Goal: Transaction & Acquisition: Register for event/course

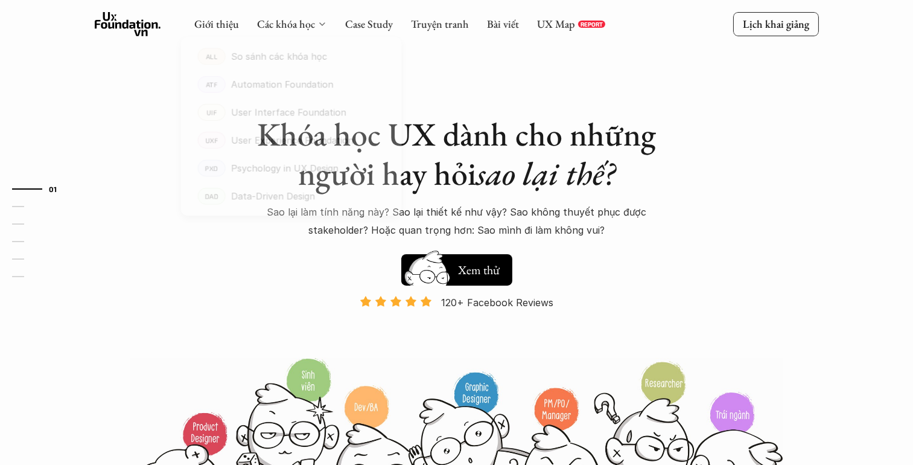
click at [314, 25] on div "Các khóa học" at bounding box center [292, 23] width 70 height 13
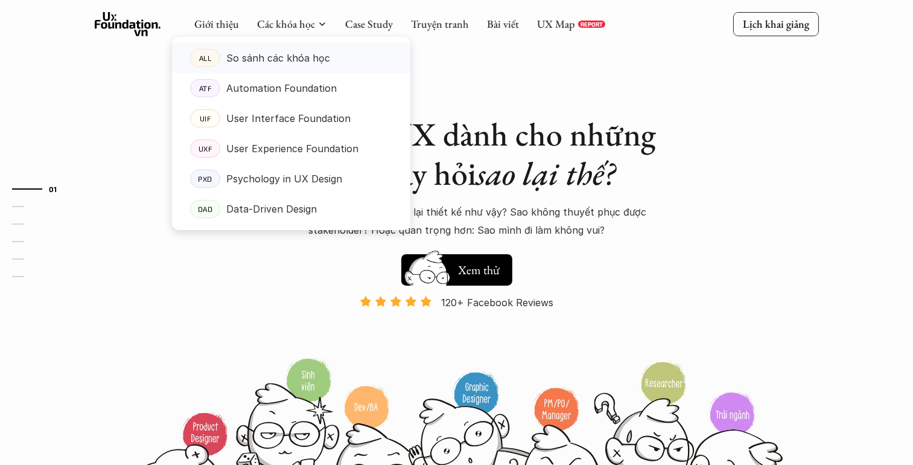
click at [310, 55] on p "So sánh các khóa học" at bounding box center [278, 58] width 104 height 18
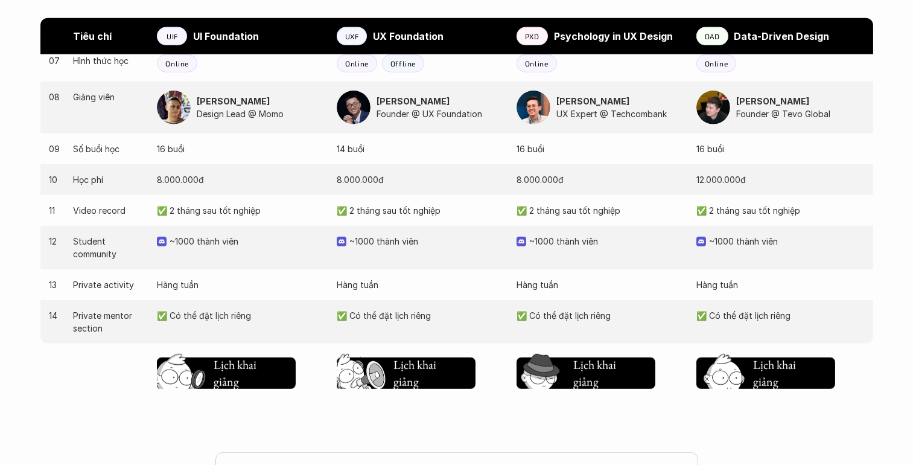
scroll to position [1207, 0]
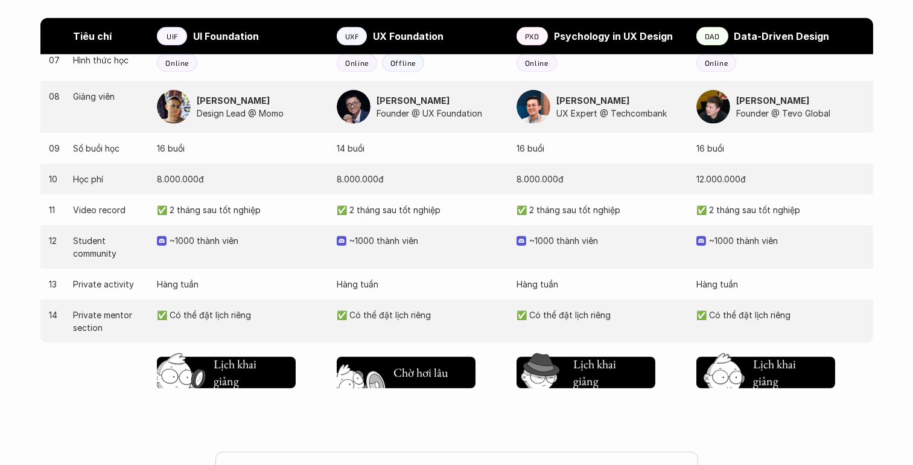
click at [399, 378] on h5 "Lịch khai giảng" at bounding box center [415, 370] width 45 height 34
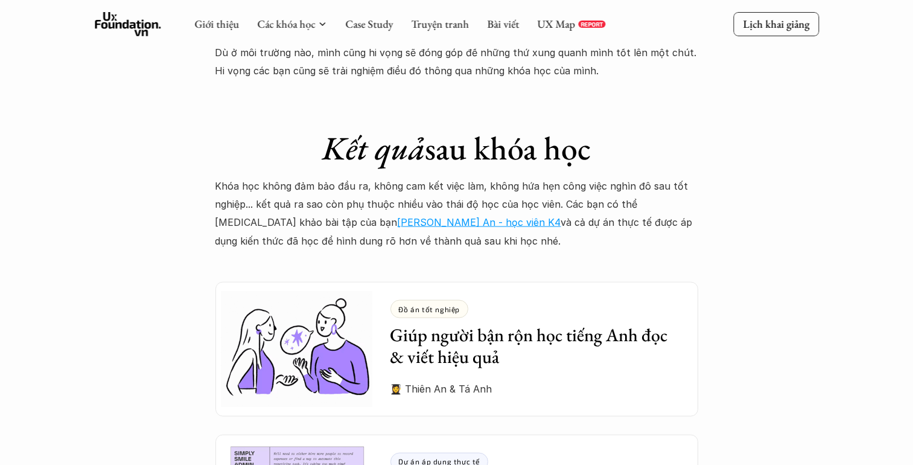
scroll to position [3117, 0]
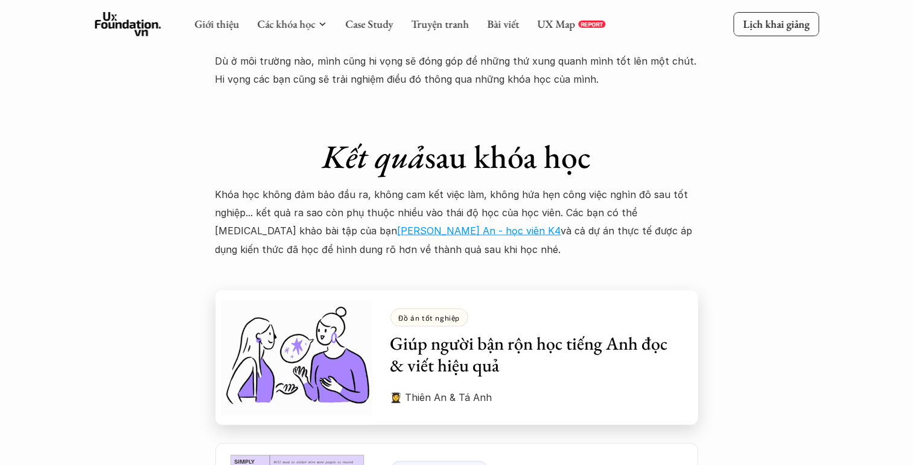
click at [517, 308] on div "Đồ án tốt nghiệp Giúp người bận rộn học tiếng Anh đọc & viết hiệu quả" at bounding box center [535, 342] width 290 height 68
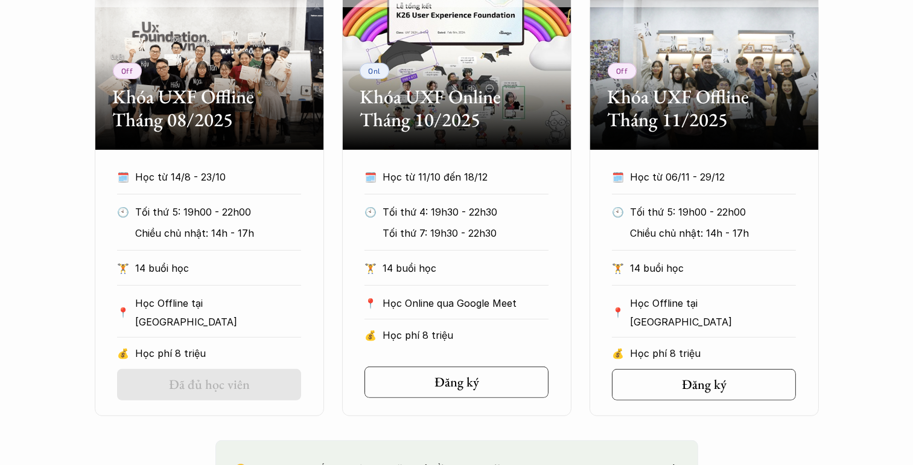
scroll to position [644, 0]
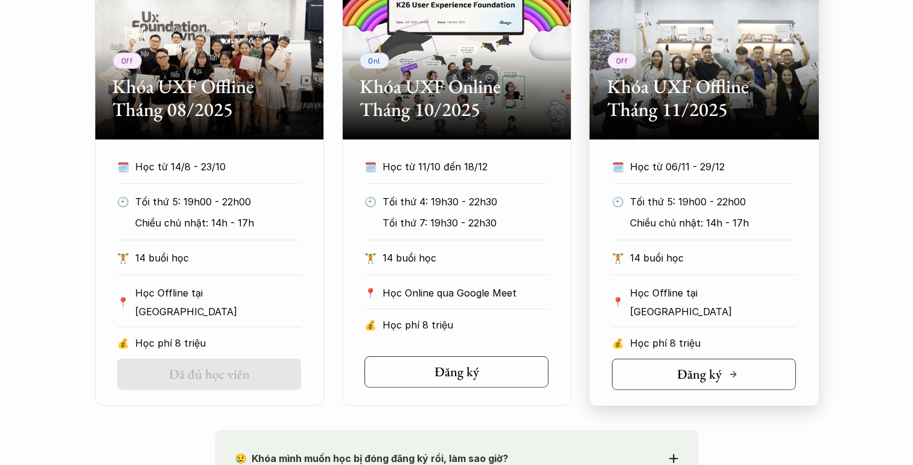
click at [679, 371] on h5 "Đăng ký" at bounding box center [699, 374] width 45 height 16
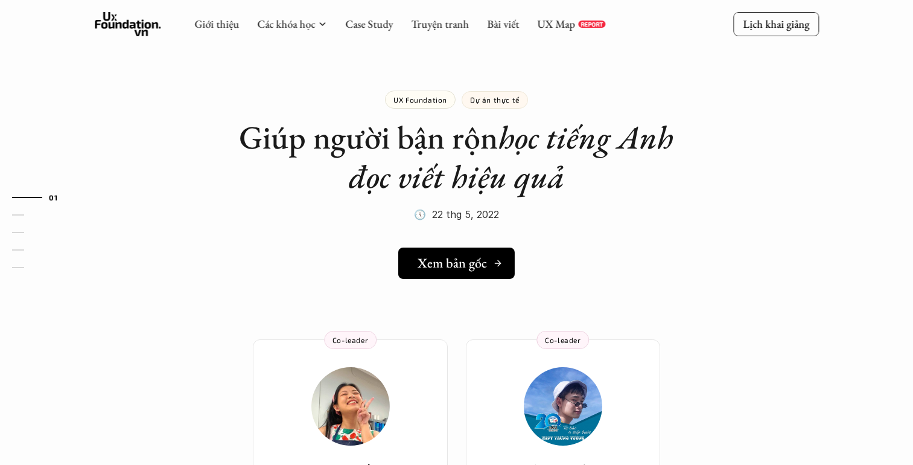
click at [493, 252] on link "Xem bản gốc" at bounding box center [456, 262] width 116 height 31
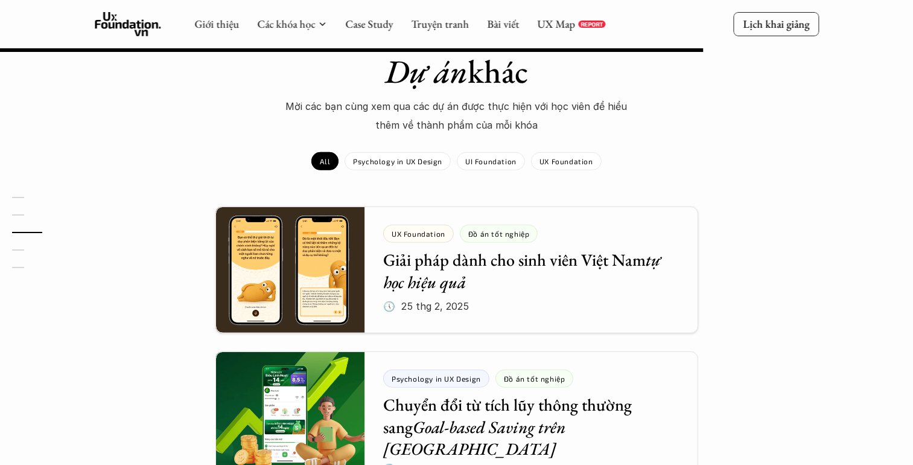
scroll to position [845, 0]
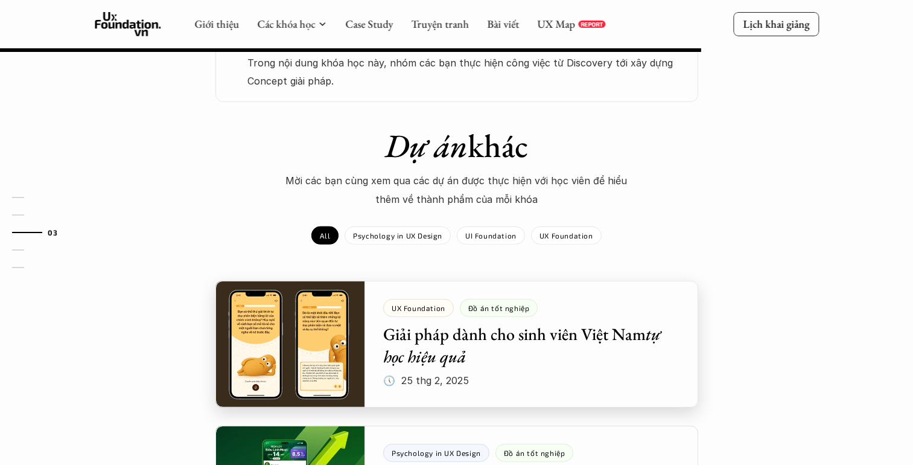
click at [475, 303] on div at bounding box center [456, 344] width 483 height 127
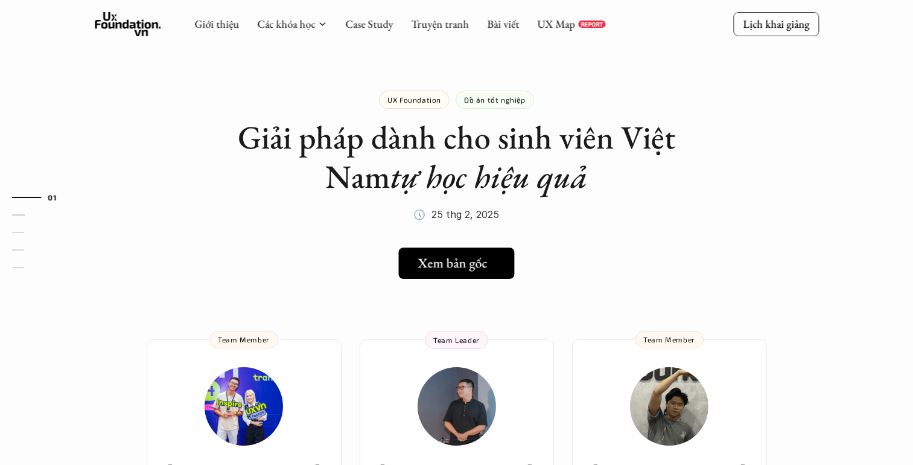
click at [471, 255] on h5 "Xem bản gốc" at bounding box center [452, 263] width 69 height 16
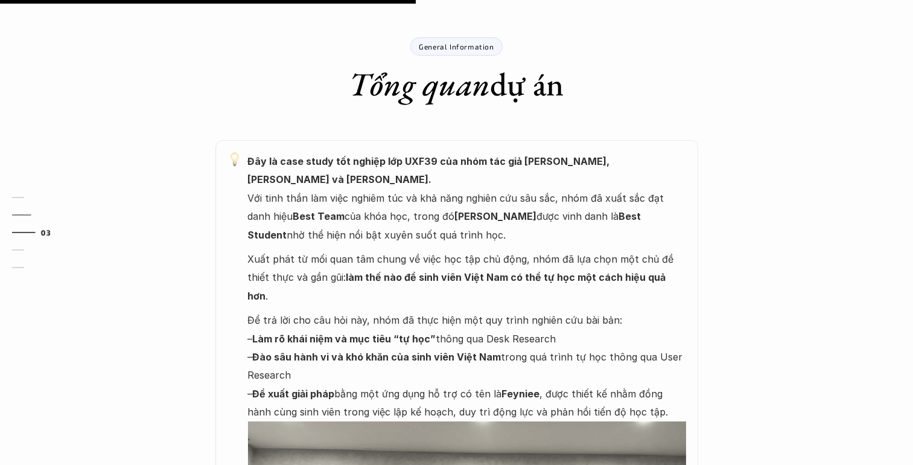
scroll to position [676, 0]
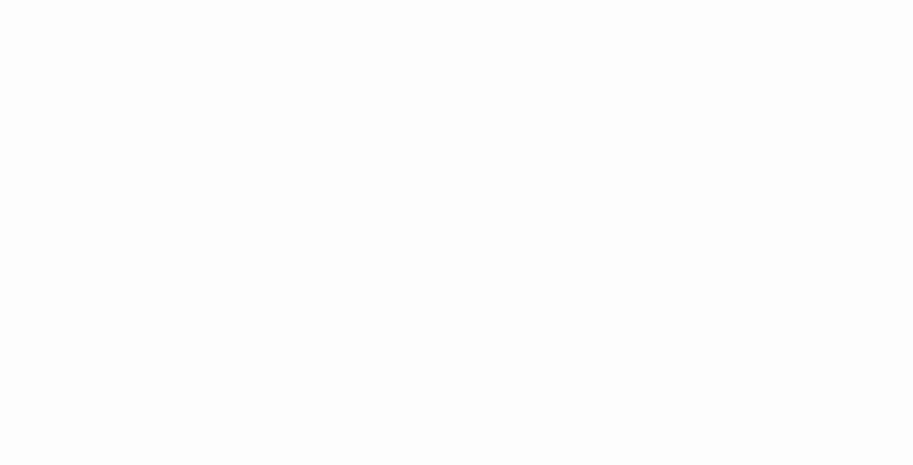
scroll to position [724, 0]
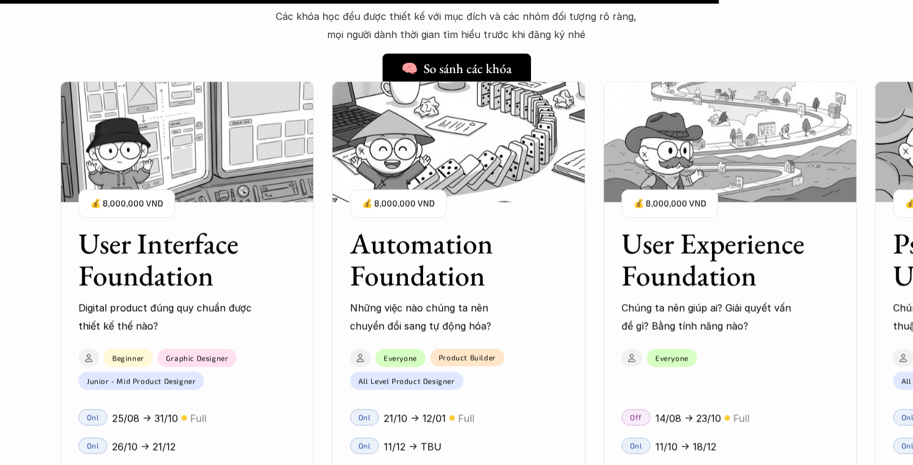
scroll to position [10437, 0]
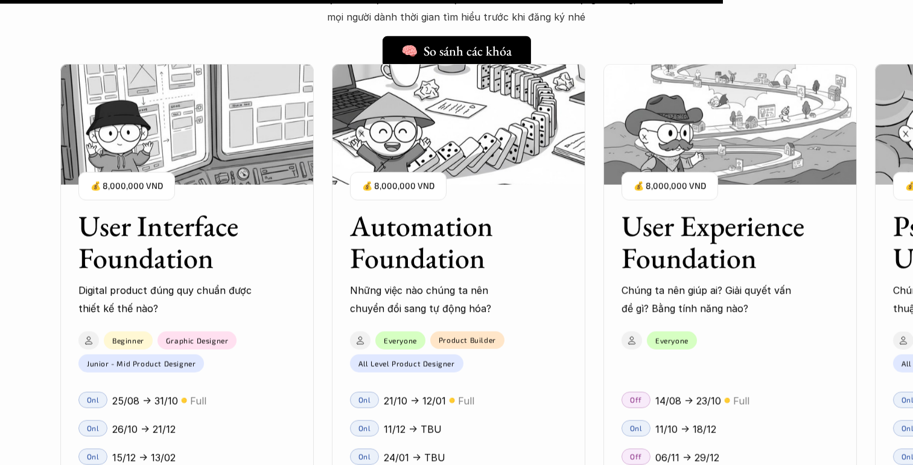
click at [451, 232] on h3 "Automation Foundation" at bounding box center [443, 242] width 187 height 64
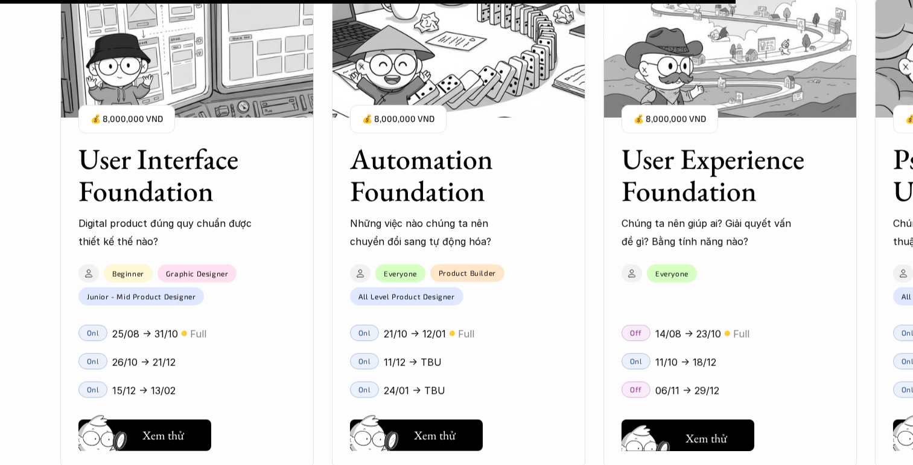
scroll to position [10558, 0]
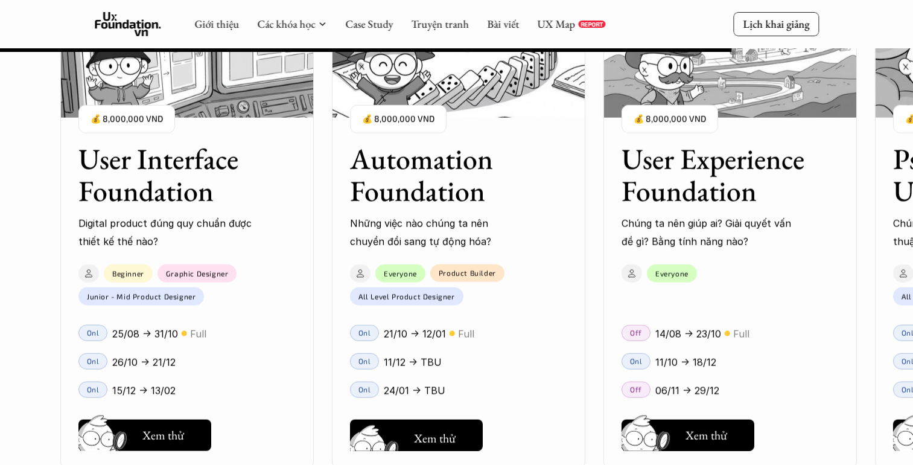
click at [448, 441] on div "User Interface Foundation Digital product đúng quy chuẩn được thiết kế thế nào?…" at bounding box center [456, 232] width 792 height 465
click at [447, 430] on div "User Interface Foundation Digital product đúng quy chuẩn được thiết kế thế nào?…" at bounding box center [456, 232] width 792 height 465
click at [392, 444] on div "User Interface Foundation Digital product đúng quy chuẩn được thiết kế thế nào?…" at bounding box center [456, 232] width 792 height 465
click at [403, 181] on div "User Interface Foundation Digital product đúng quy chuẩn được thiết kế thế nào?…" at bounding box center [456, 232] width 792 height 465
click at [394, 436] on div "User Interface Foundation Digital product đúng quy chuẩn được thiết kế thế nào?…" at bounding box center [456, 232] width 792 height 465
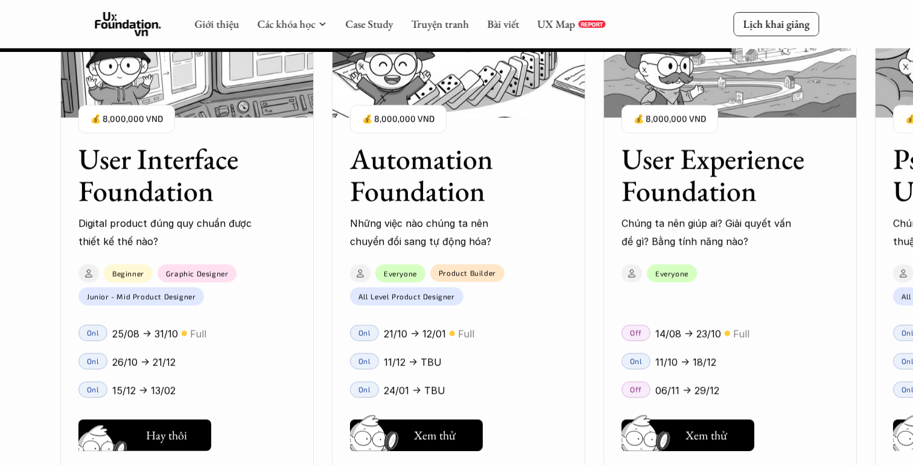
click at [144, 443] on div "User Interface Foundation Digital product đúng quy chuẩn được thiết kế thế nào?…" at bounding box center [456, 232] width 792 height 465
click at [398, 443] on div "User Interface Foundation Digital product đúng quy chuẩn được thiết kế thế nào?…" at bounding box center [456, 232] width 792 height 465
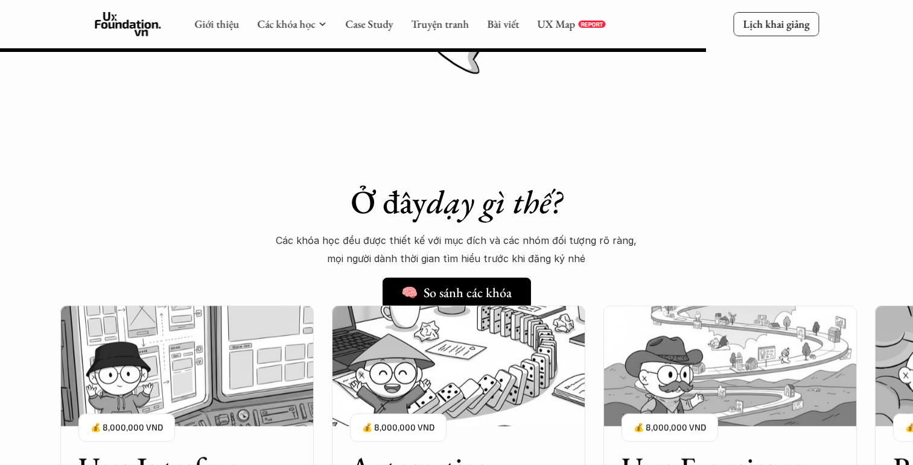
scroll to position [10075, 0]
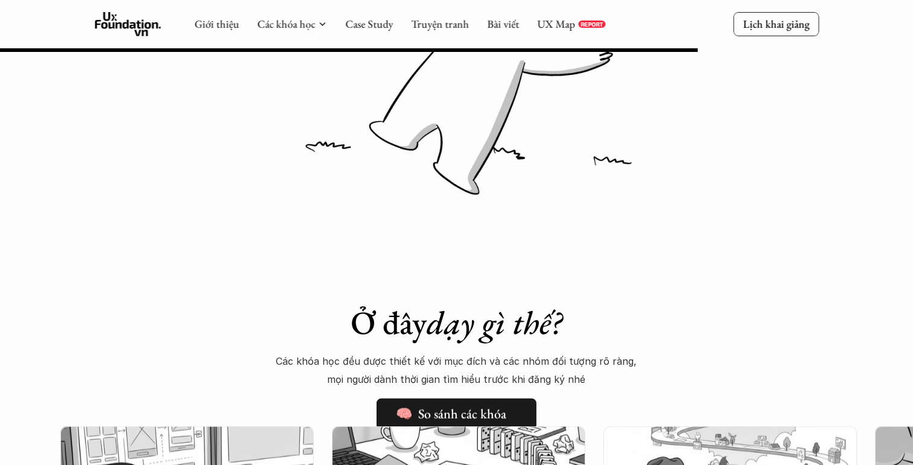
click at [431, 413] on h5 "🧠 So sánh các khóa" at bounding box center [451, 413] width 110 height 16
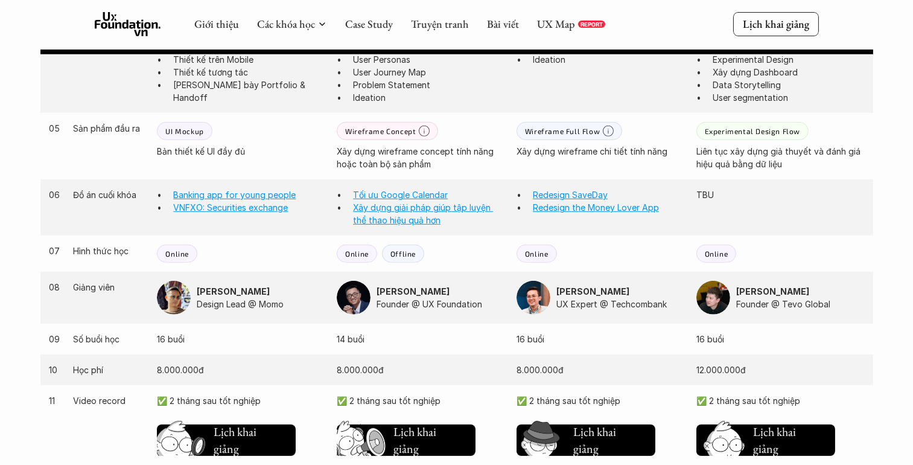
scroll to position [965, 0]
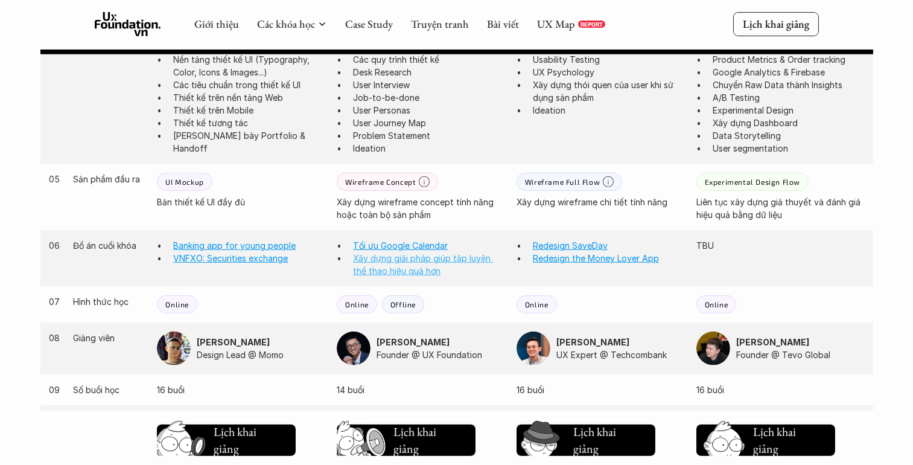
click at [403, 261] on link "Xây dựng giải pháp giúp tập luyện thể thao hiệu quả hơn" at bounding box center [423, 264] width 140 height 23
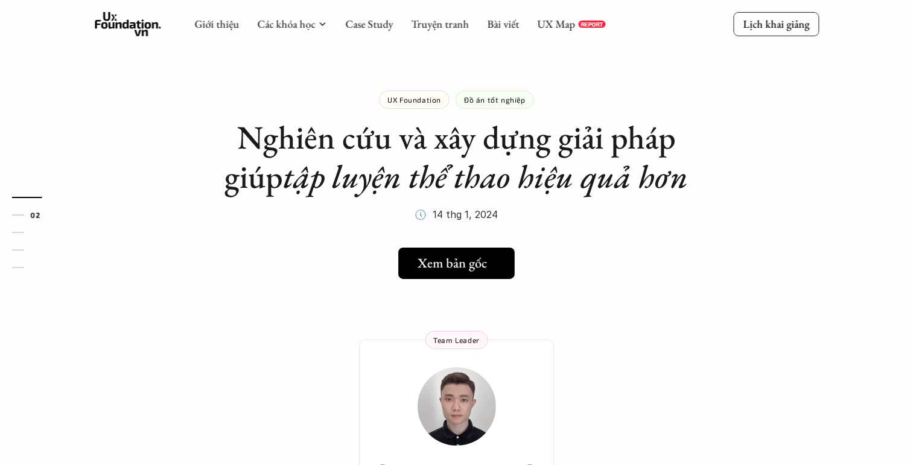
click at [448, 262] on h5 "Xem bản gốc" at bounding box center [451, 263] width 69 height 16
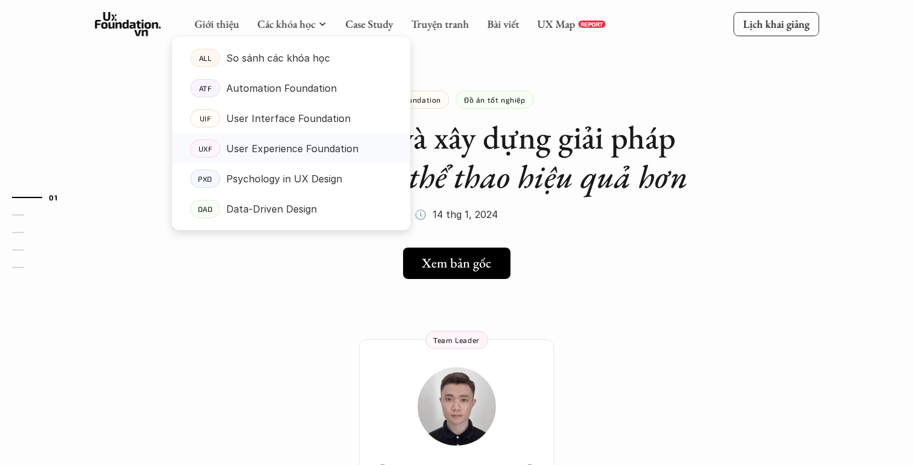
click at [314, 148] on p "User Experience Foundation" at bounding box center [292, 148] width 132 height 18
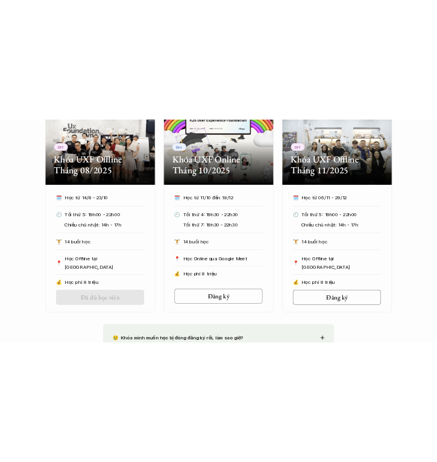
scroll to position [664, 0]
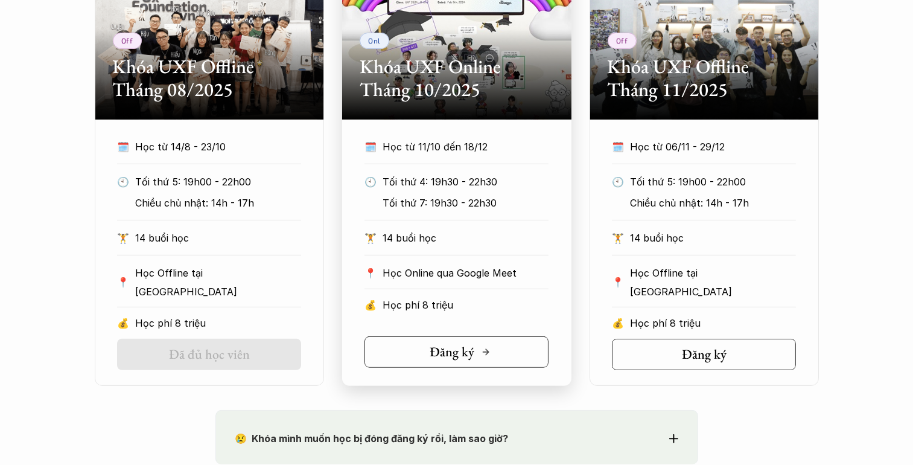
click at [486, 360] on link "Đăng ký" at bounding box center [456, 351] width 184 height 31
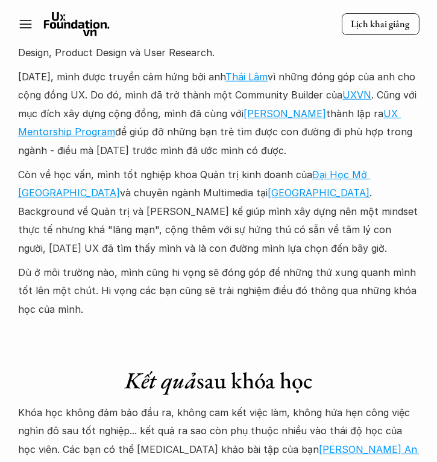
scroll to position [3982, 0]
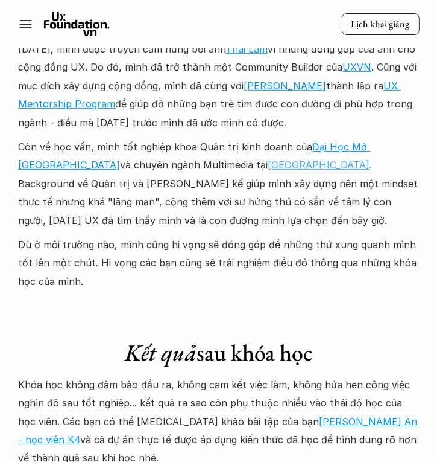
click at [268, 159] on link "[GEOGRAPHIC_DATA]" at bounding box center [319, 165] width 102 height 12
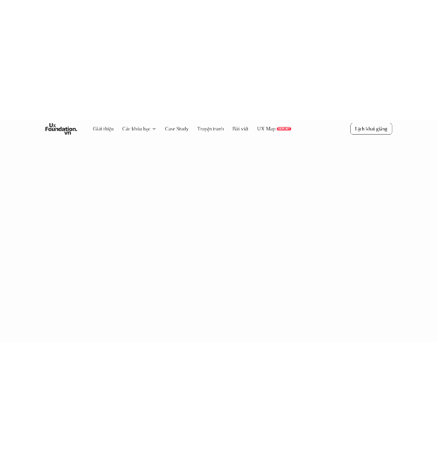
scroll to position [1631, 0]
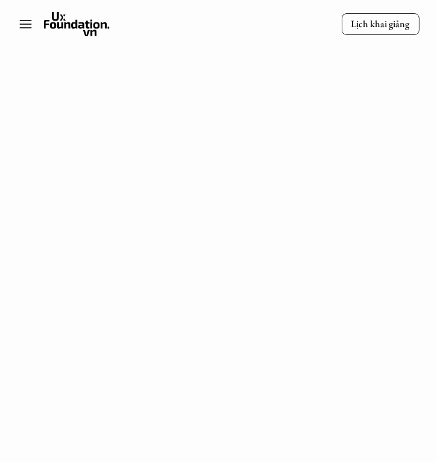
scroll to position [1269, 0]
